Goal: Browse casually: Explore the website without a specific task or goal

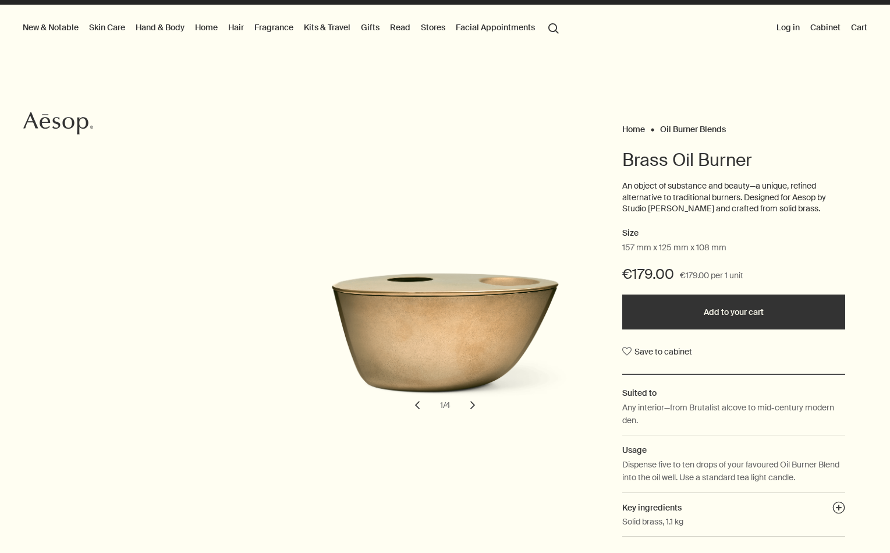
click at [477, 400] on button "chevron" at bounding box center [473, 406] width 26 height 26
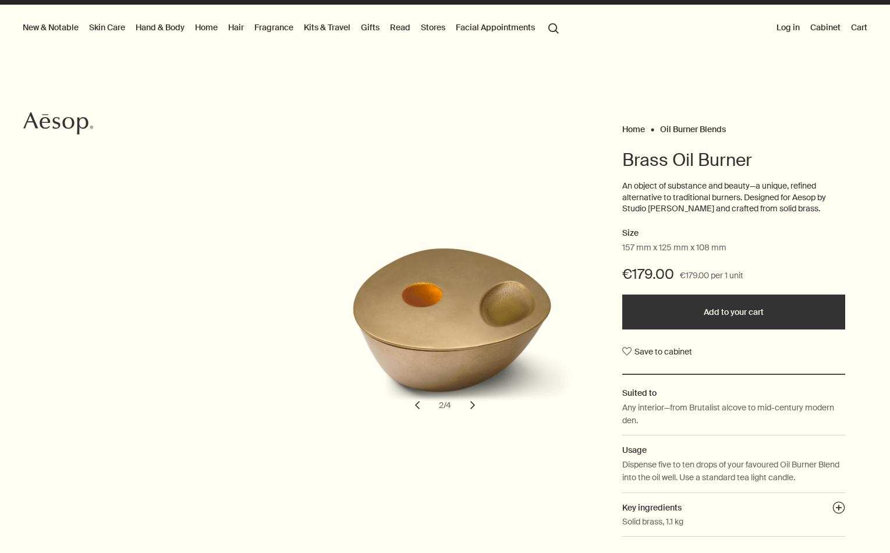
click at [477, 400] on button "chevron" at bounding box center [473, 406] width 26 height 26
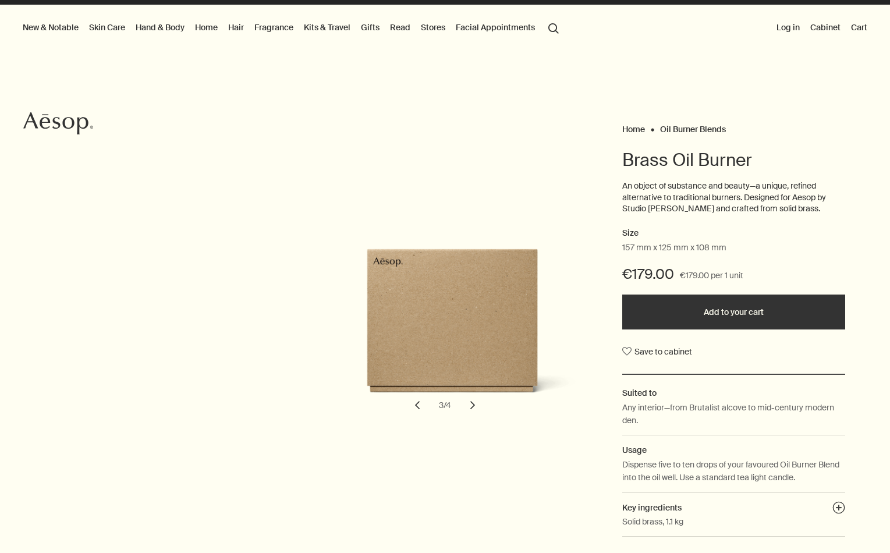
click at [477, 400] on button "chevron" at bounding box center [473, 406] width 26 height 26
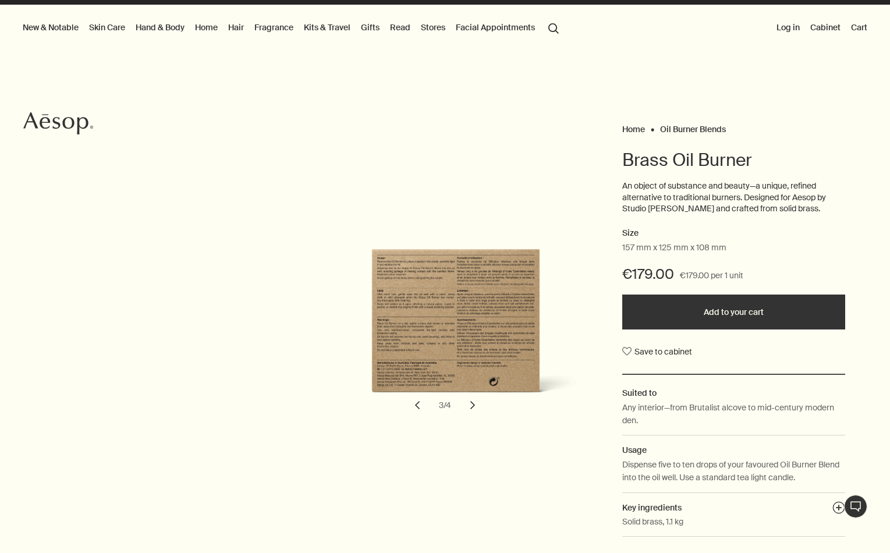
click at [477, 400] on button "chevron" at bounding box center [473, 406] width 26 height 26
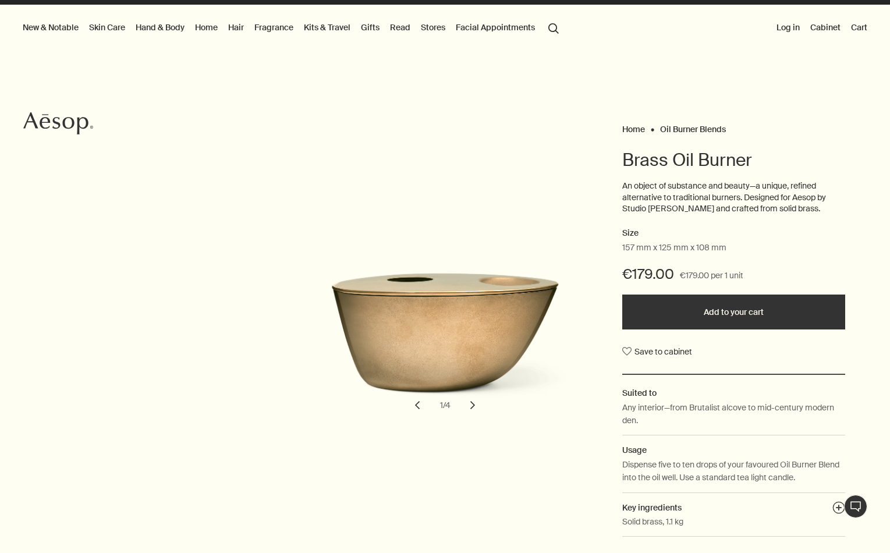
click at [477, 400] on button "chevron" at bounding box center [473, 406] width 26 height 26
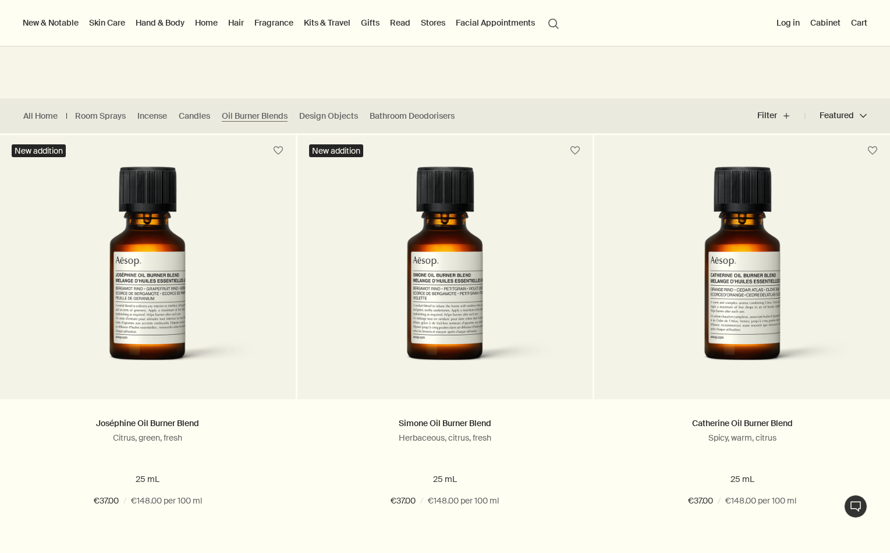
scroll to position [137, 0]
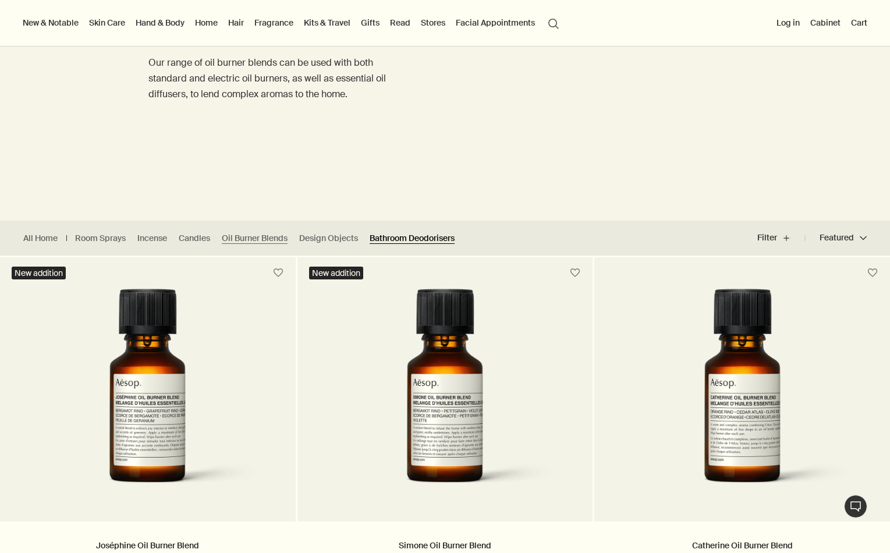
click at [427, 242] on link "Bathroom Deodorisers" at bounding box center [412, 238] width 85 height 11
